Goal: Complete application form

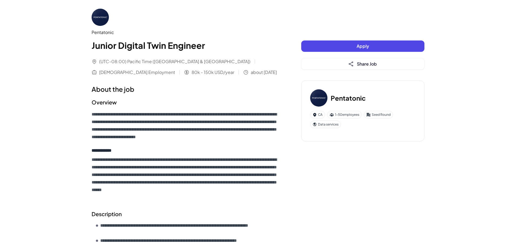
click at [334, 47] on button "Apply" at bounding box center [362, 45] width 123 height 11
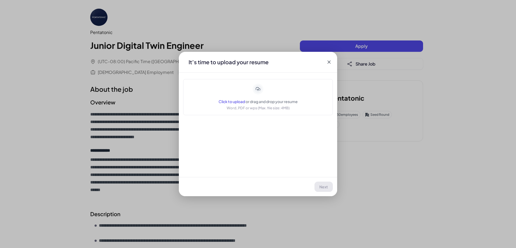
click at [233, 103] on span "Click to upload" at bounding box center [231, 101] width 26 height 5
drag, startPoint x: 328, startPoint y: 61, endPoint x: 330, endPoint y: 39, distance: 22.7
click at [328, 61] on icon at bounding box center [328, 61] width 5 height 5
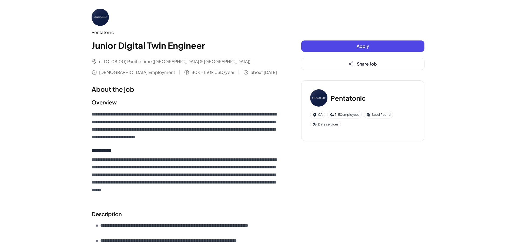
click at [324, 47] on button "Apply" at bounding box center [362, 45] width 123 height 11
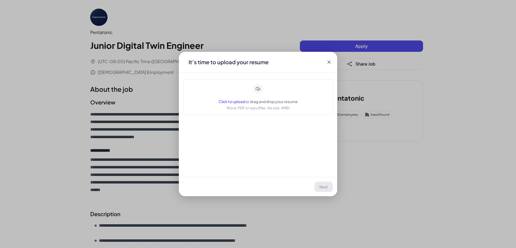
click at [233, 103] on span "Click to upload" at bounding box center [231, 101] width 26 height 5
click at [324, 185] on span "Next" at bounding box center [323, 186] width 9 height 5
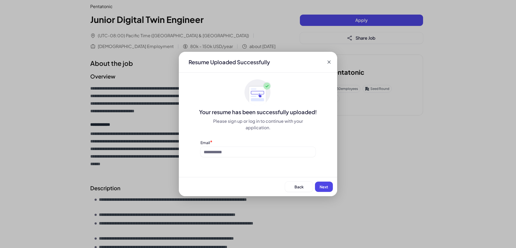
scroll to position [45, 0]
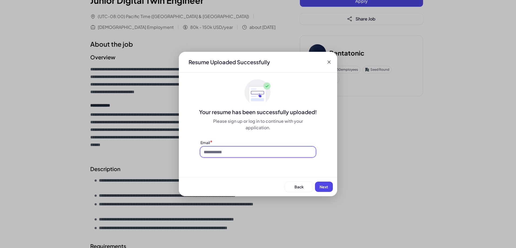
click at [236, 151] on input at bounding box center [257, 152] width 115 height 10
type input "**********"
click at [324, 187] on span "Next" at bounding box center [323, 186] width 9 height 5
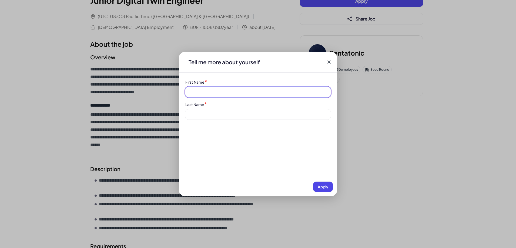
click at [223, 89] on input at bounding box center [257, 92] width 145 height 10
type input "*******"
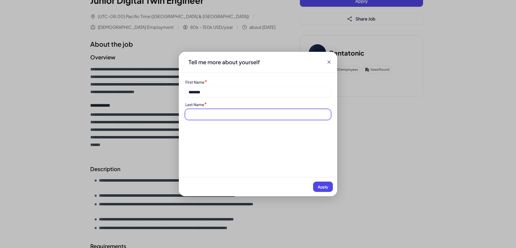
click at [214, 115] on input at bounding box center [257, 114] width 145 height 10
type input "***"
click at [321, 187] on span "Apply" at bounding box center [322, 186] width 11 height 5
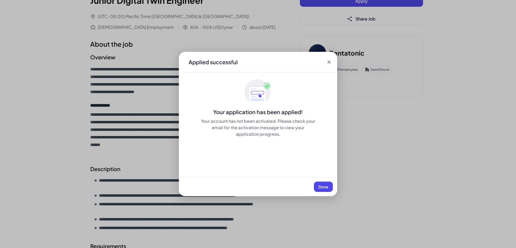
click at [326, 184] on button "Done" at bounding box center [323, 187] width 19 height 10
